Goal: Check status: Check status

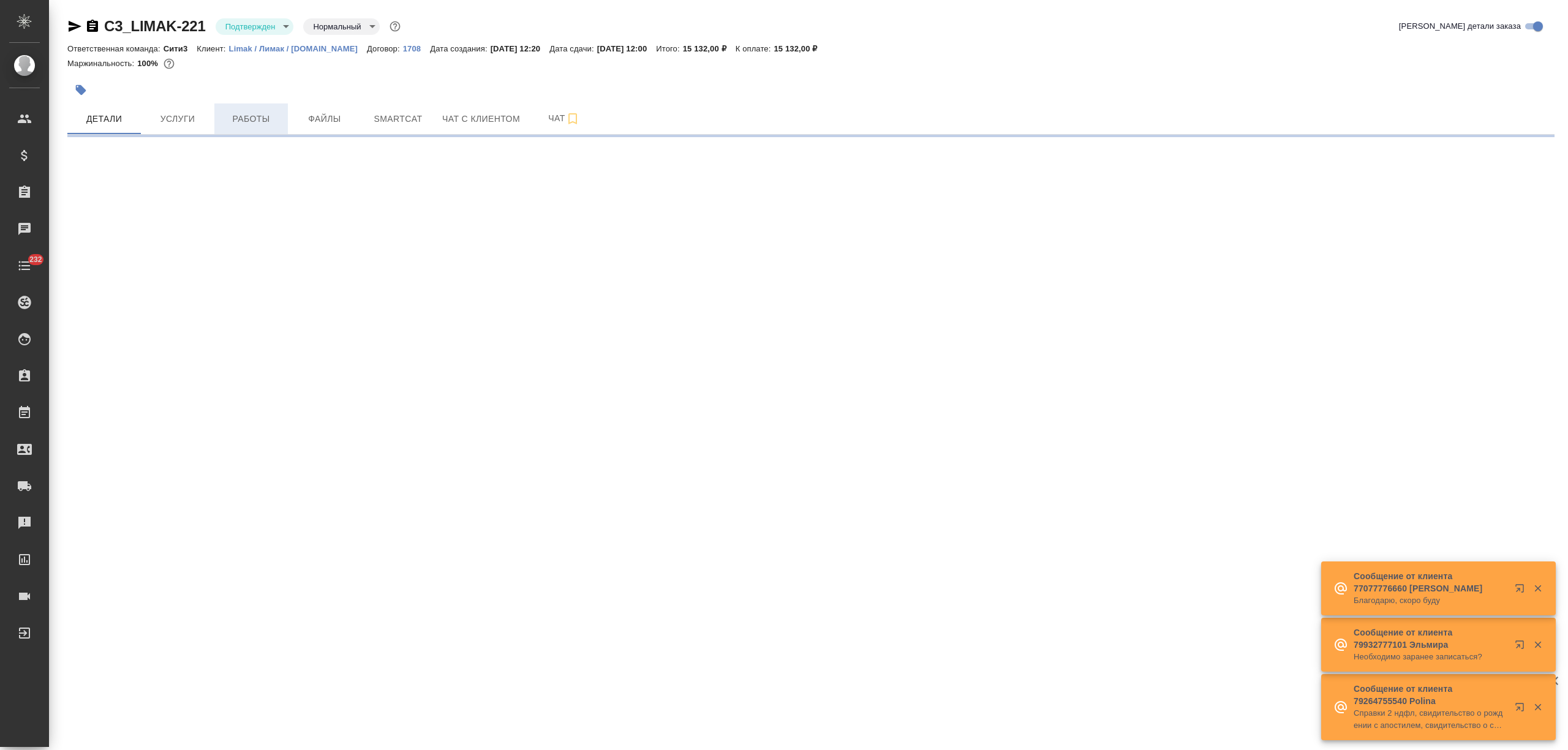
select select "RU"
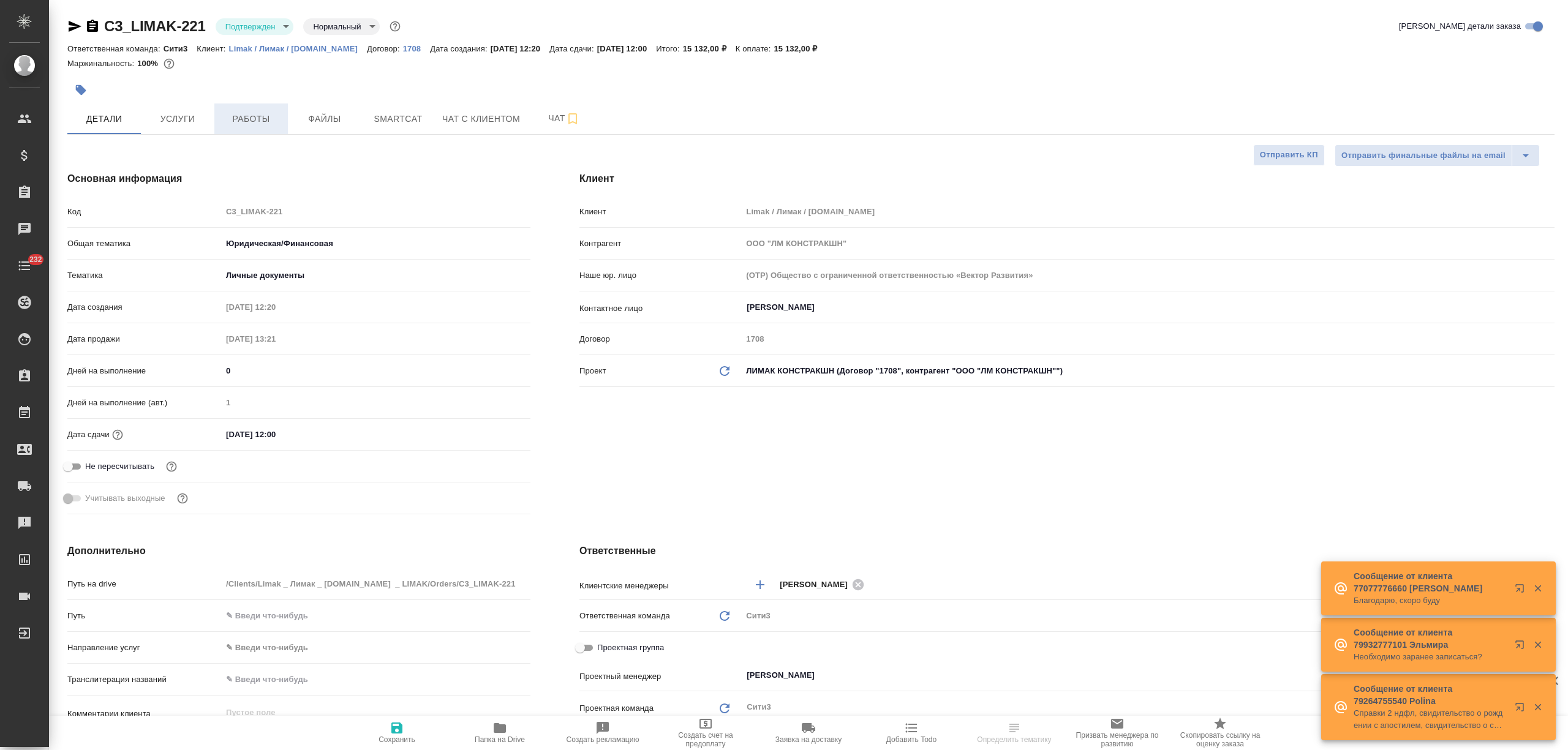
click at [260, 113] on span "Работы" at bounding box center [251, 119] width 59 height 16
type textarea "x"
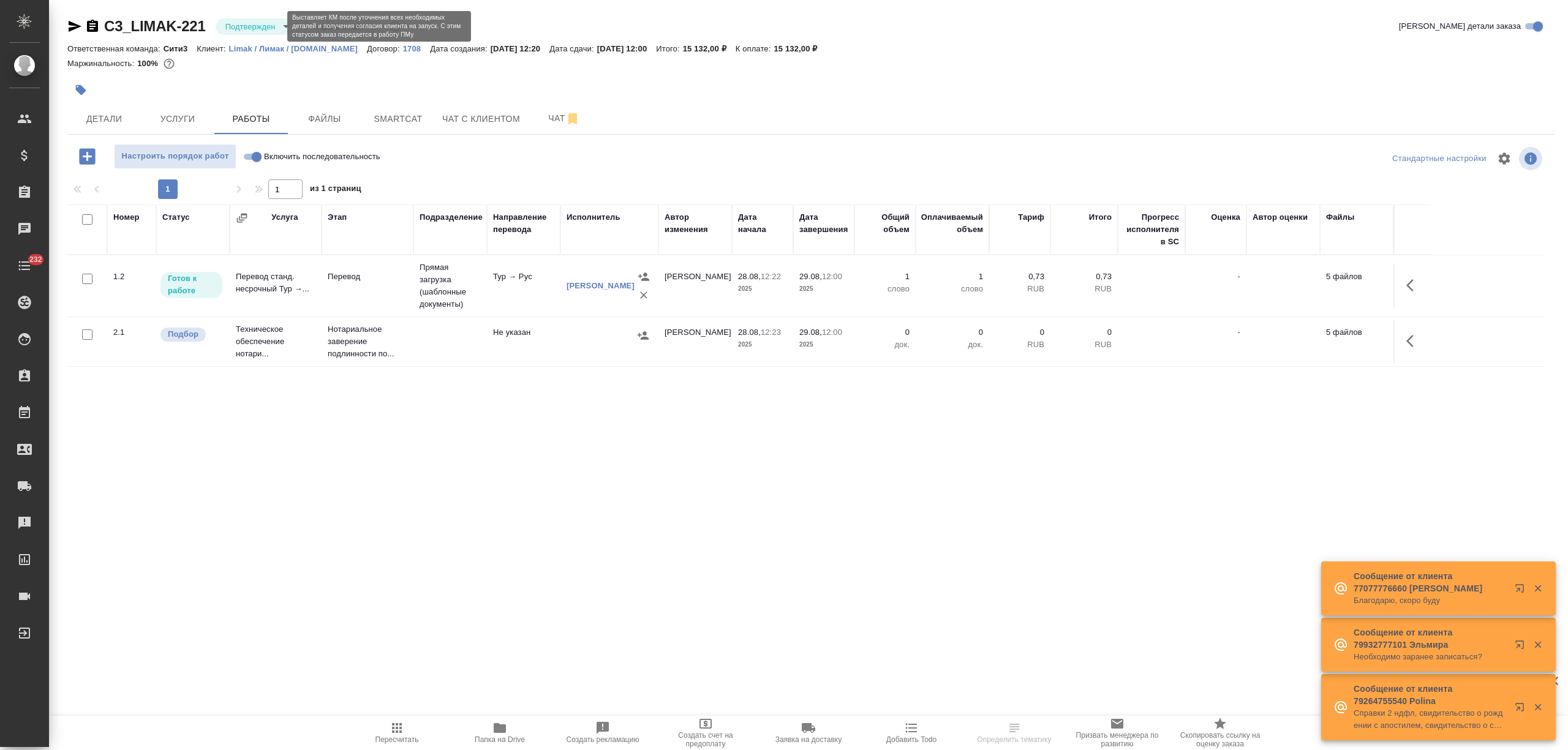
click at [275, 25] on body "🙏 .cls-1 fill:#fff; AWATERA [PERSON_NAME] Спецификации Заказы Чаты 232 Todo Про…" at bounding box center [784, 375] width 1568 height 750
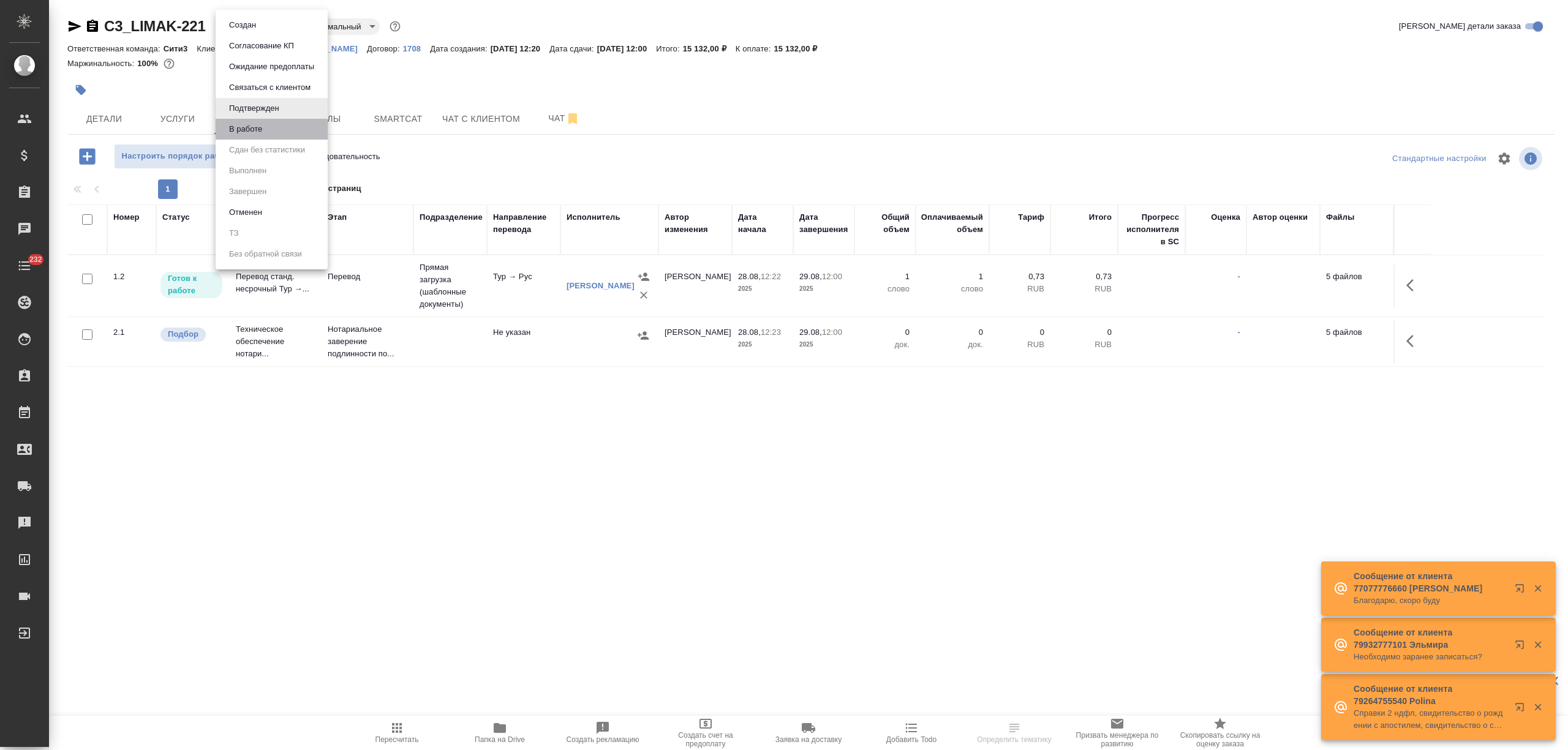
click at [267, 128] on li "В работе" at bounding box center [272, 129] width 112 height 21
